Goal: Information Seeking & Learning: Understand process/instructions

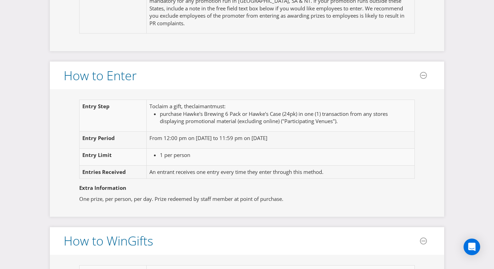
scroll to position [477, 0]
drag, startPoint x: 299, startPoint y: 138, endPoint x: 134, endPoint y: 138, distance: 165.0
click at [134, 138] on tr "Entry Period From 12:00 pm on [DATE] to 11:59 pm on [DATE]" at bounding box center [247, 139] width 335 height 17
click at [88, 140] on span "Entry Period" at bounding box center [98, 138] width 33 height 7
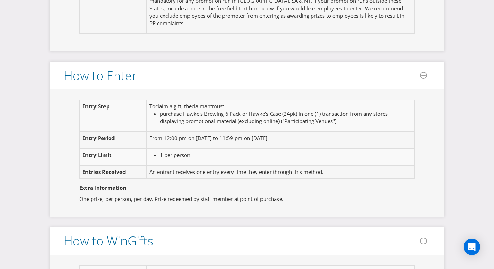
drag, startPoint x: 92, startPoint y: 138, endPoint x: 297, endPoint y: 139, distance: 204.8
click at [297, 139] on tr "Entry Period From 12:00 pm on [DATE] to 11:59 pm on [DATE]" at bounding box center [247, 140] width 335 height 17
copy tr "Entry Period From 12:00 pm on [DATE] to 11:59 pm on [DATE]"
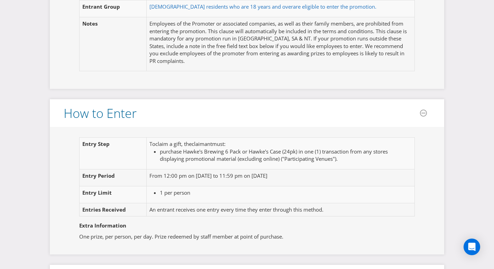
scroll to position [505, 0]
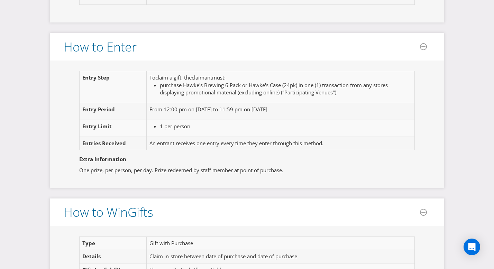
click at [241, 89] on li "purchase Hawke's Brewing 6 Pack or Hawke's Case (24pk) in one (1) transaction f…" at bounding box center [283, 89] width 246 height 15
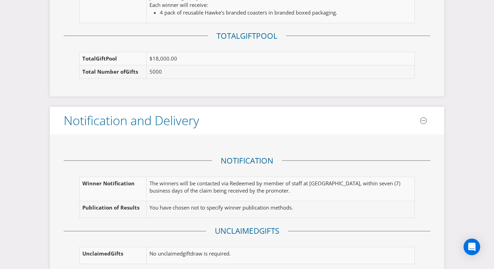
scroll to position [859, 0]
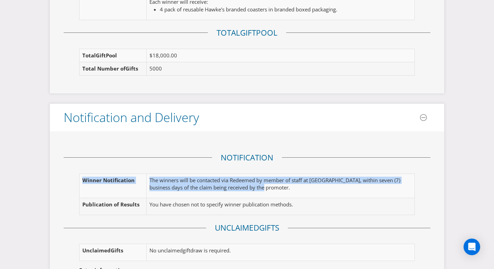
drag, startPoint x: 291, startPoint y: 176, endPoint x: 81, endPoint y: 166, distance: 210.9
click at [81, 174] on tr "Winner Notification The winners will be contacted via Redeemed by member of sta…" at bounding box center [247, 186] width 335 height 24
copy tr "Winner Notification The winners will be contacted via Redeemed by member of sta…"
